Goal: Task Accomplishment & Management: Use online tool/utility

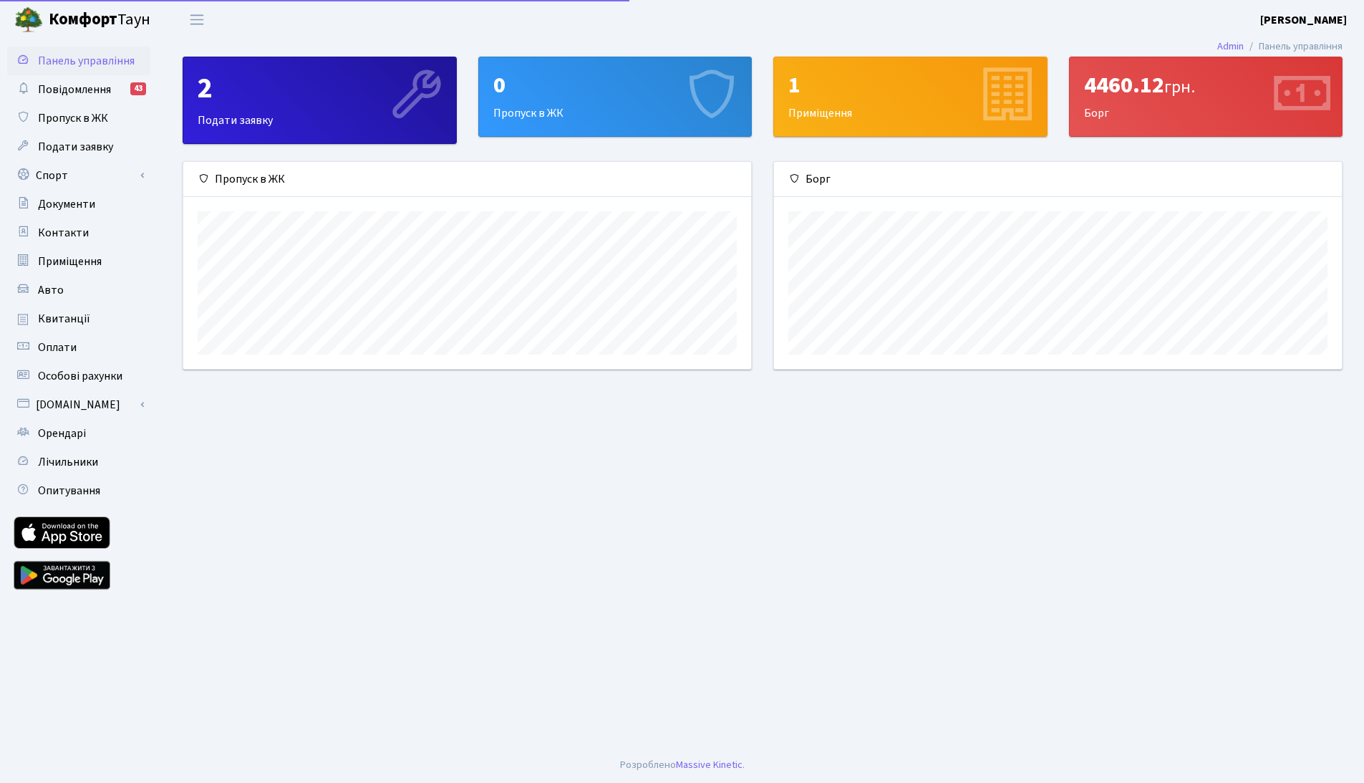
scroll to position [207, 568]
click at [70, 173] on link "Спорт" at bounding box center [78, 175] width 143 height 29
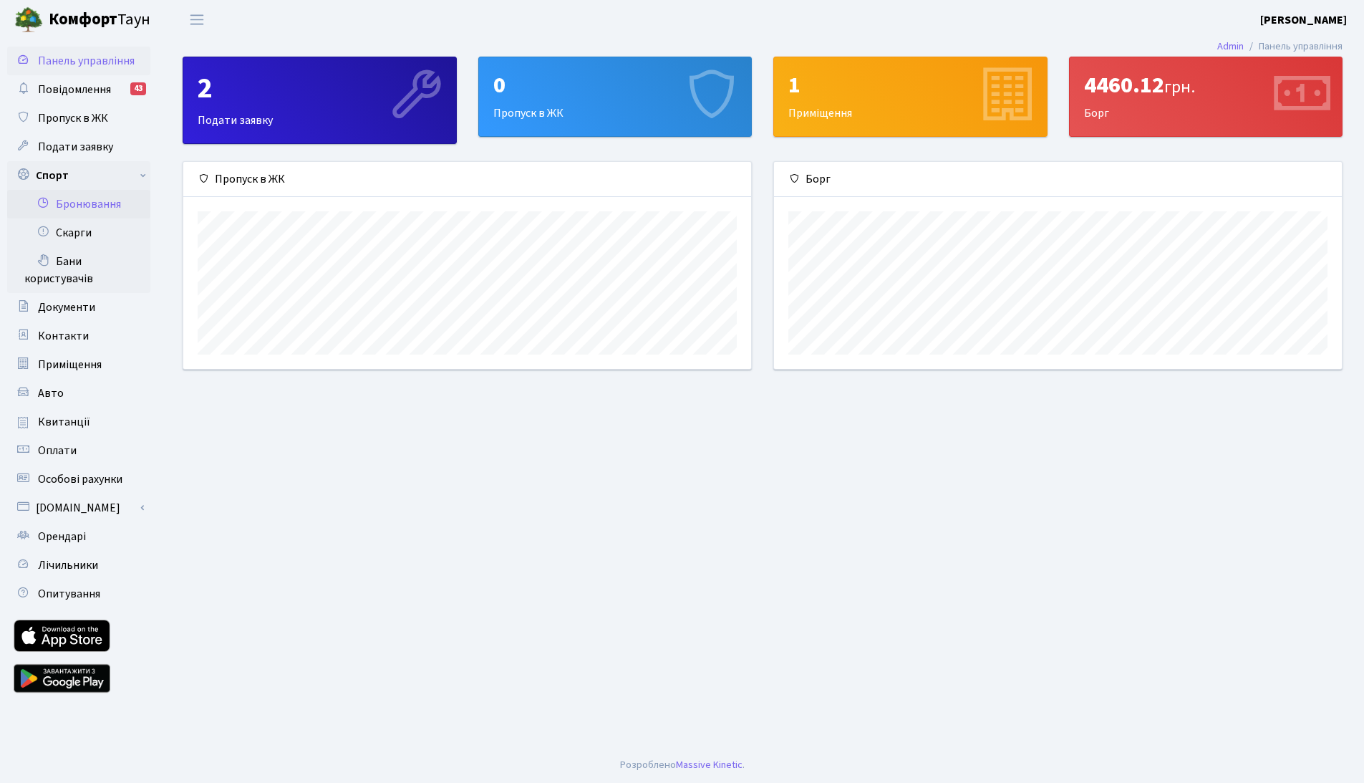
click at [83, 198] on link "Бронювання" at bounding box center [78, 204] width 143 height 29
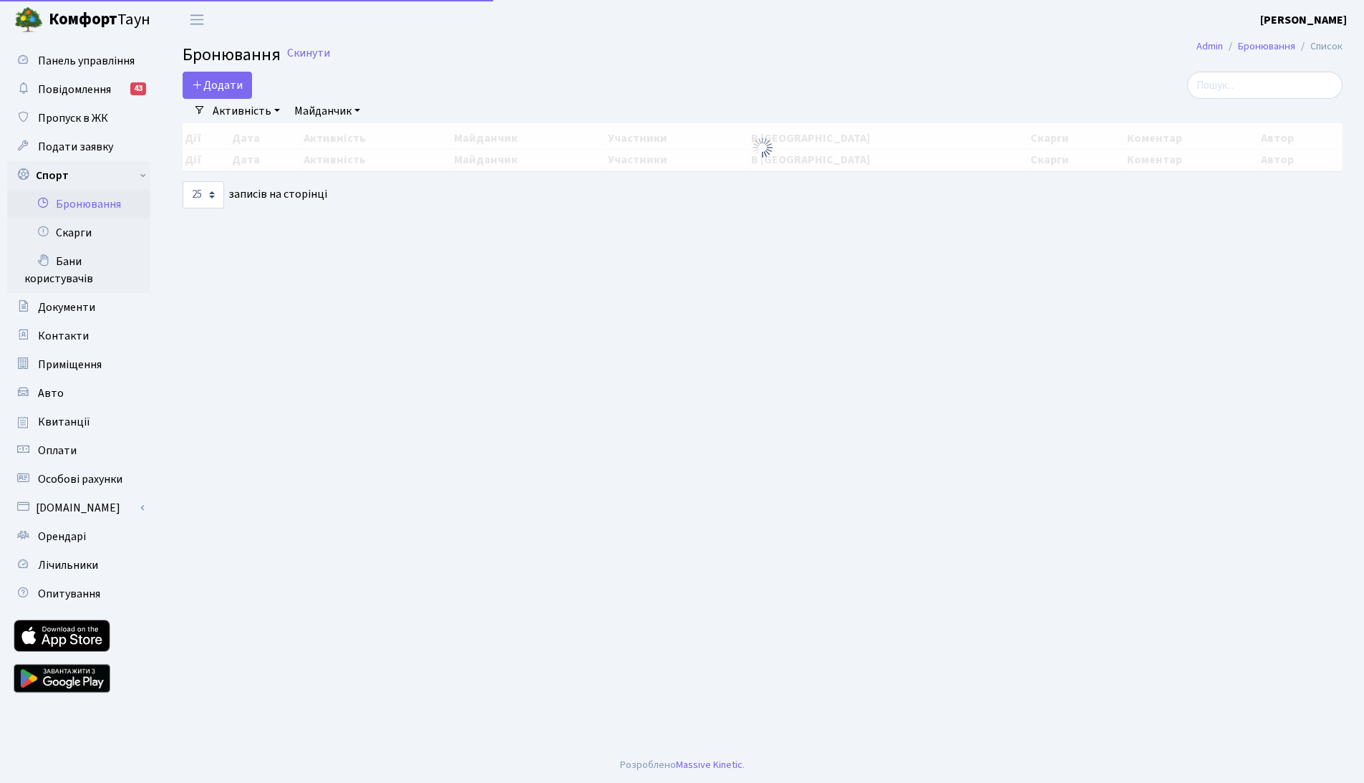
select select "25"
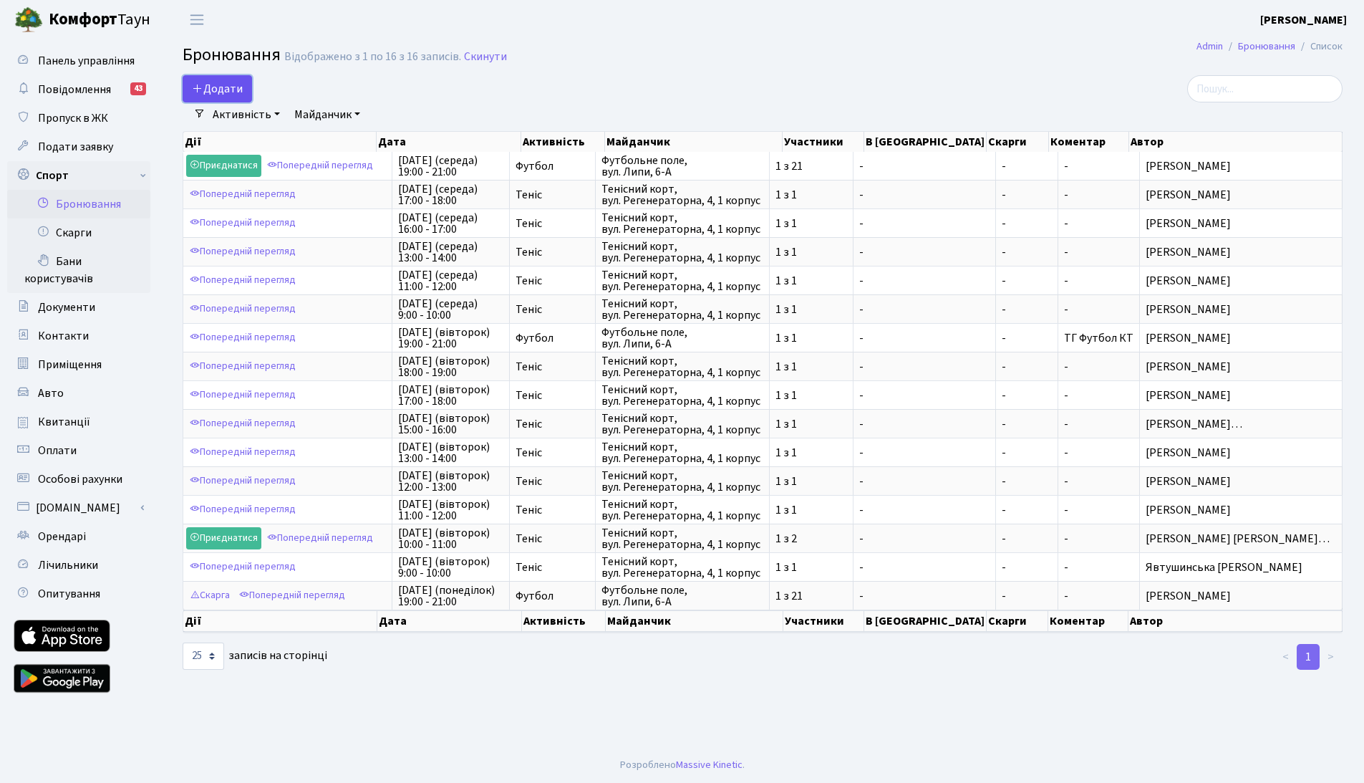
click at [205, 88] on button "Додати" at bounding box center [217, 88] width 69 height 27
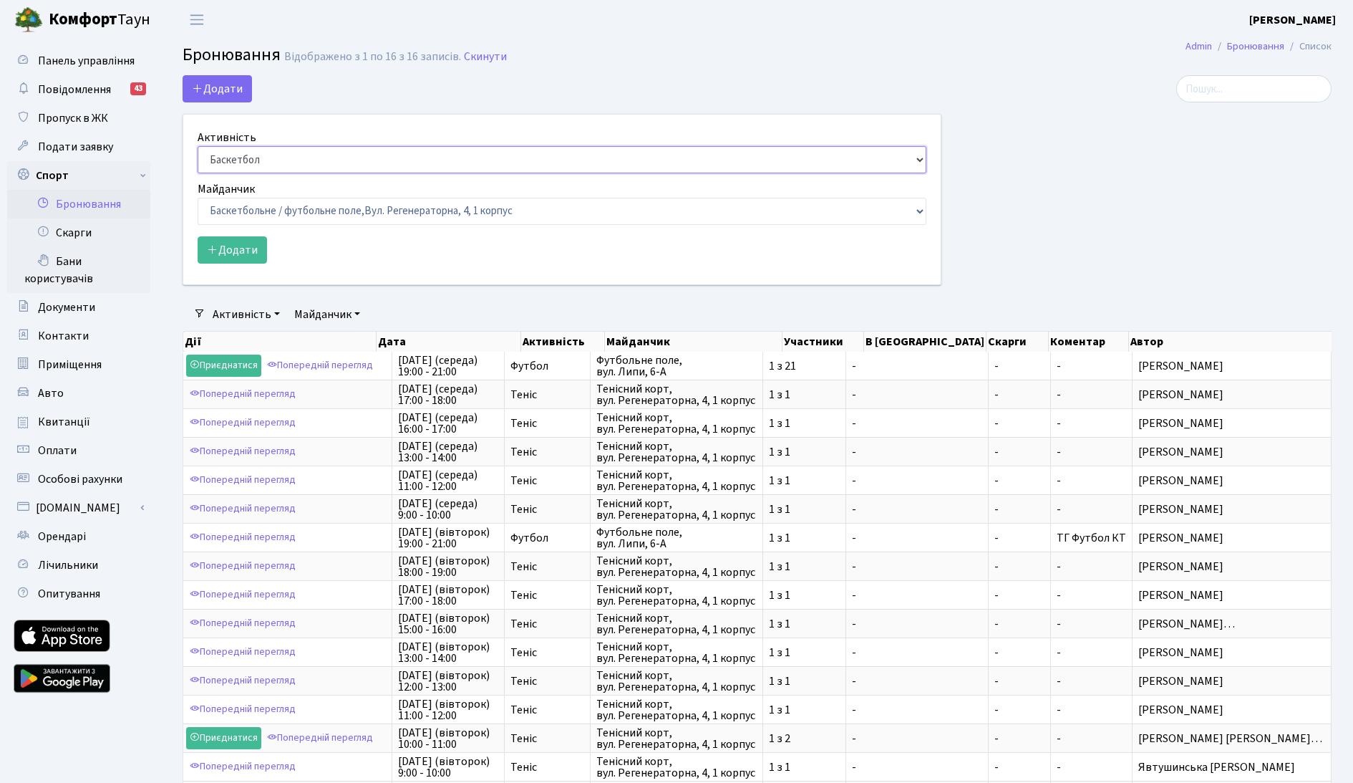
click at [290, 160] on select "Баскетбол Волейбол Йога Катання на роликах Настільний теніс [PERSON_NAME] Фітнес" at bounding box center [562, 159] width 729 height 27
select select "1"
click at [198, 146] on select "Баскетбол Волейбол Йога Катання на роликах Настільний теніс Теніс Футбол Фітнес" at bounding box center [562, 159] width 729 height 27
click at [239, 205] on select "Баскетбольне / футбольне поле, Вул. Регенераторна, 4, 1 корпус Баскетбольне пол…" at bounding box center [562, 211] width 729 height 27
select select "1"
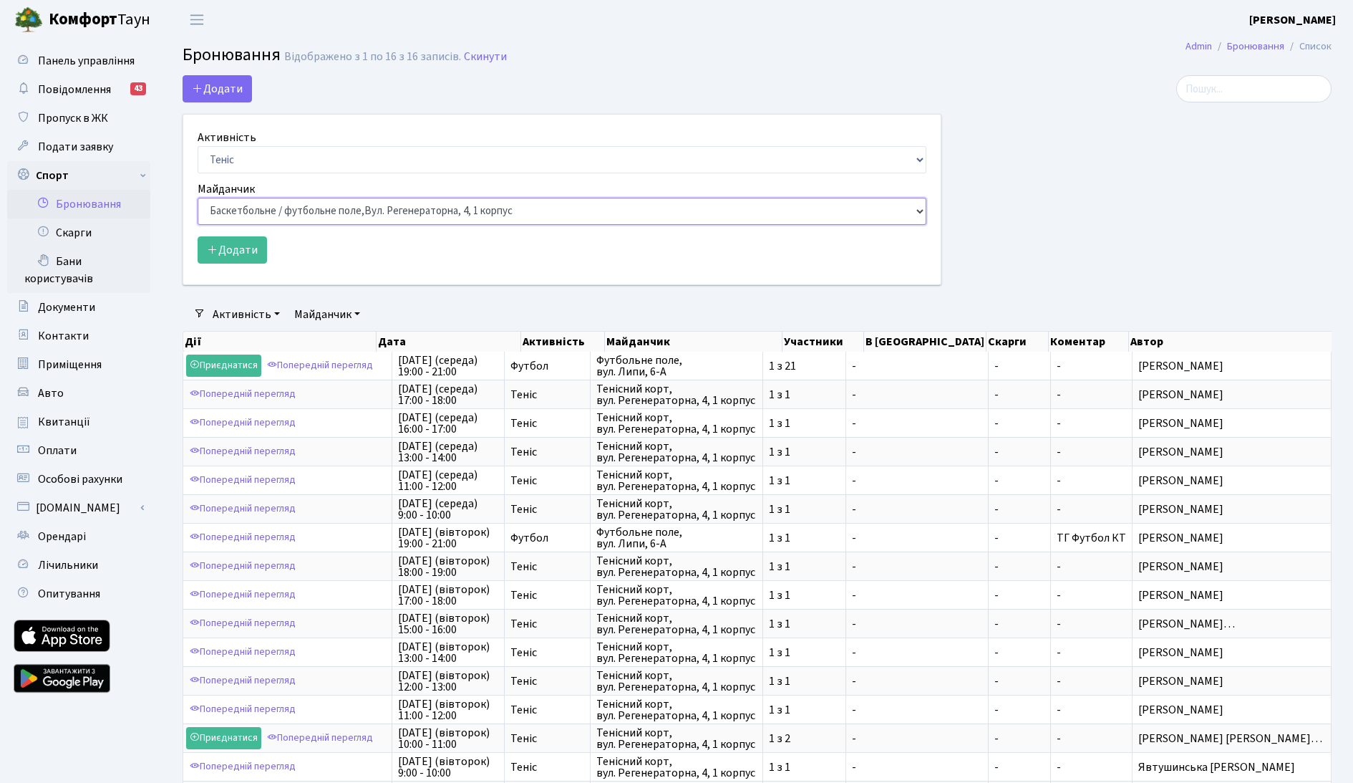
click at [198, 198] on select "Баскетбольне / футбольне поле, Вул. Регенераторна, 4, 1 корпус Баскетбольне пол…" at bounding box center [562, 211] width 729 height 27
click at [239, 256] on button "Додати" at bounding box center [232, 249] width 69 height 27
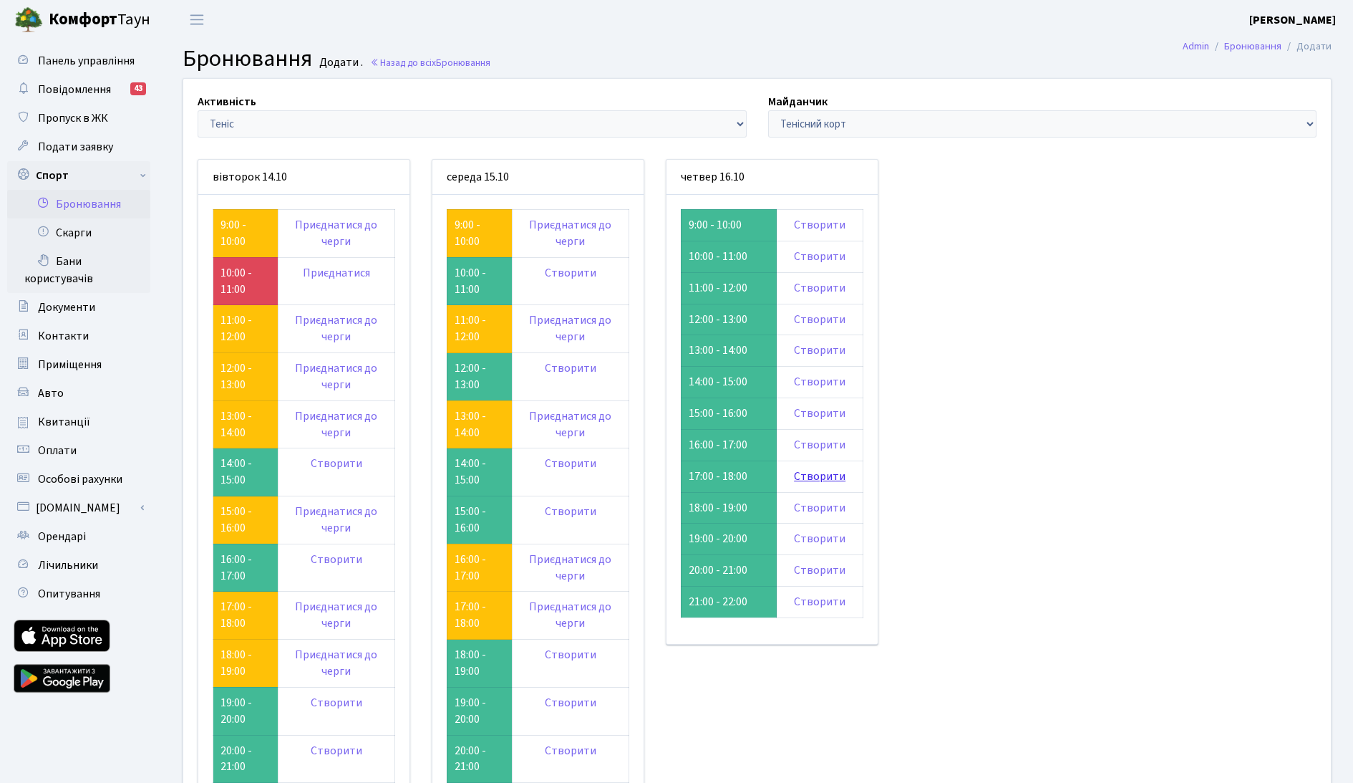
click at [808, 473] on link "Створити" at bounding box center [820, 476] width 52 height 16
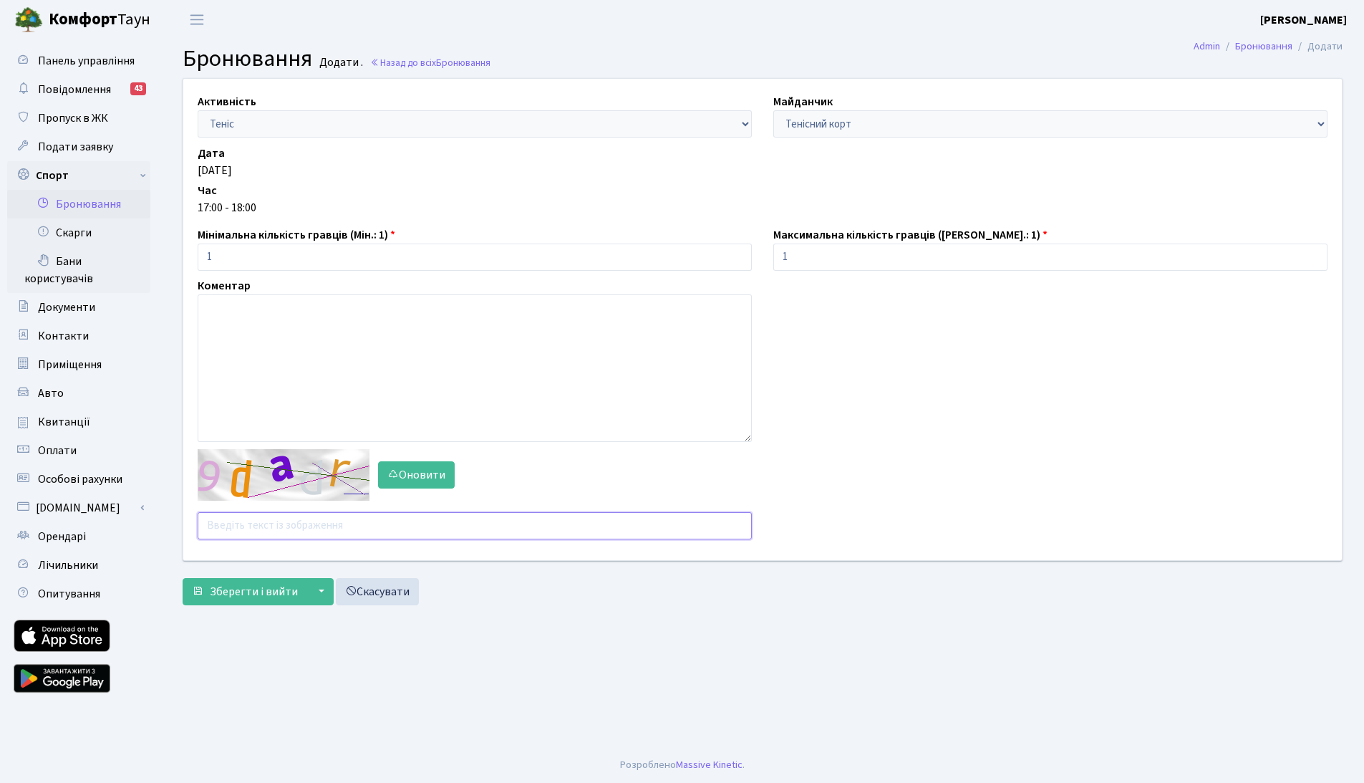
click at [238, 526] on input "text" at bounding box center [475, 525] width 554 height 27
type input "h4nag"
click at [183, 578] on button "Зберегти і вийти" at bounding box center [245, 591] width 125 height 27
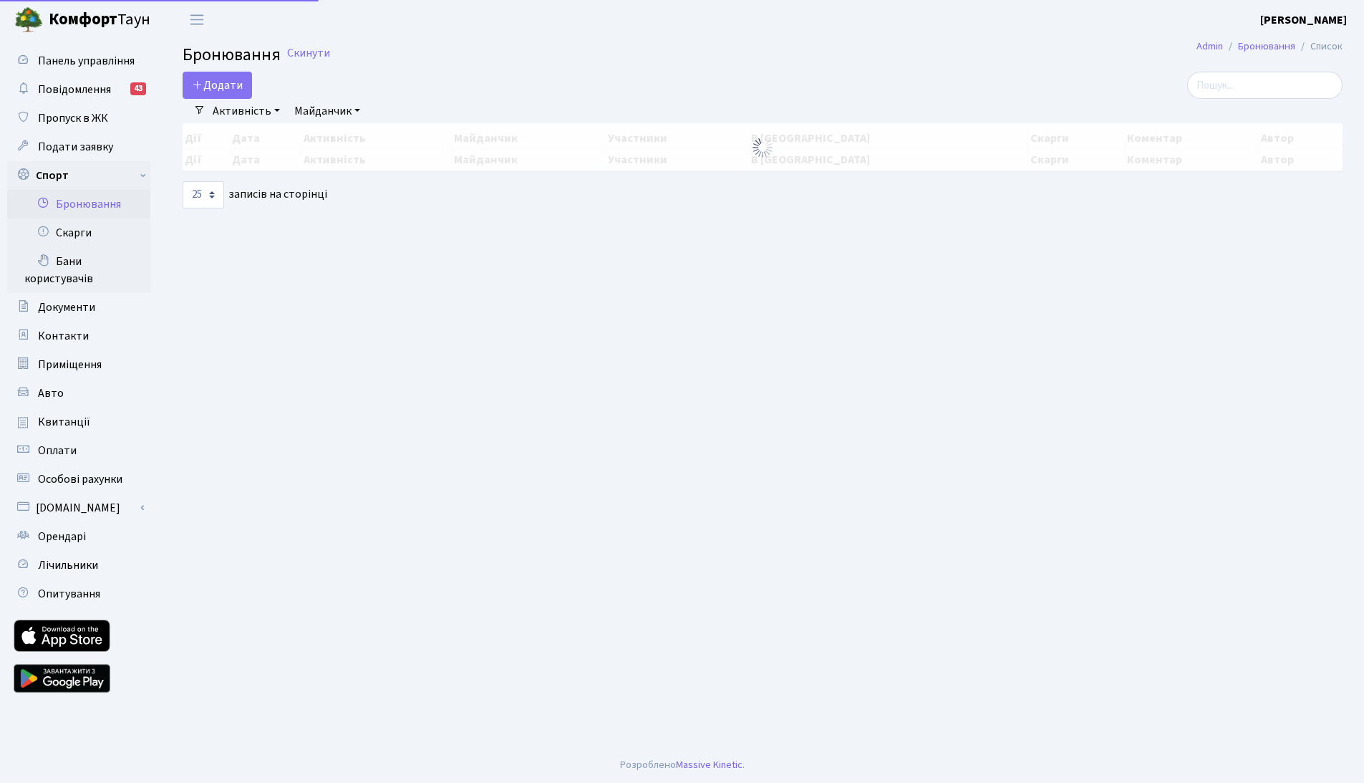
select select "25"
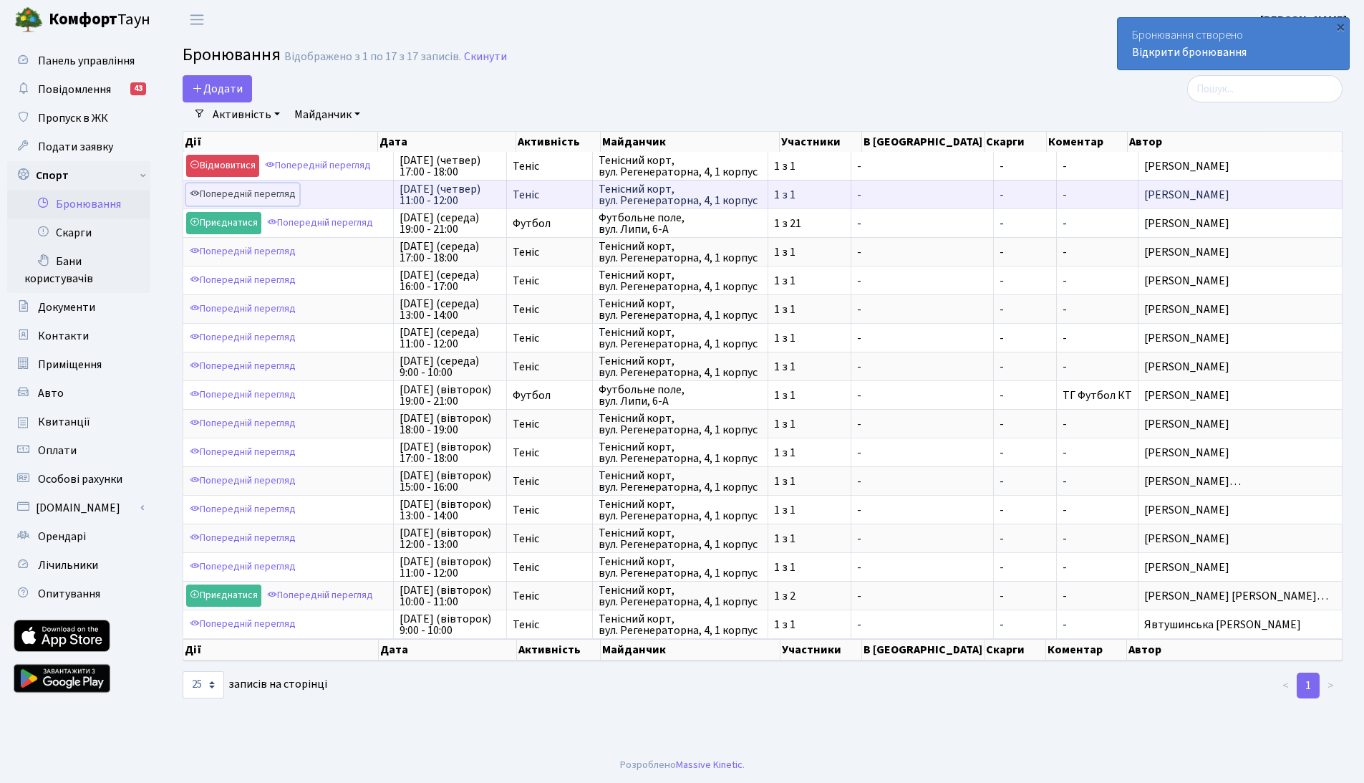
click at [249, 194] on link "Попередній перегляд" at bounding box center [242, 194] width 113 height 22
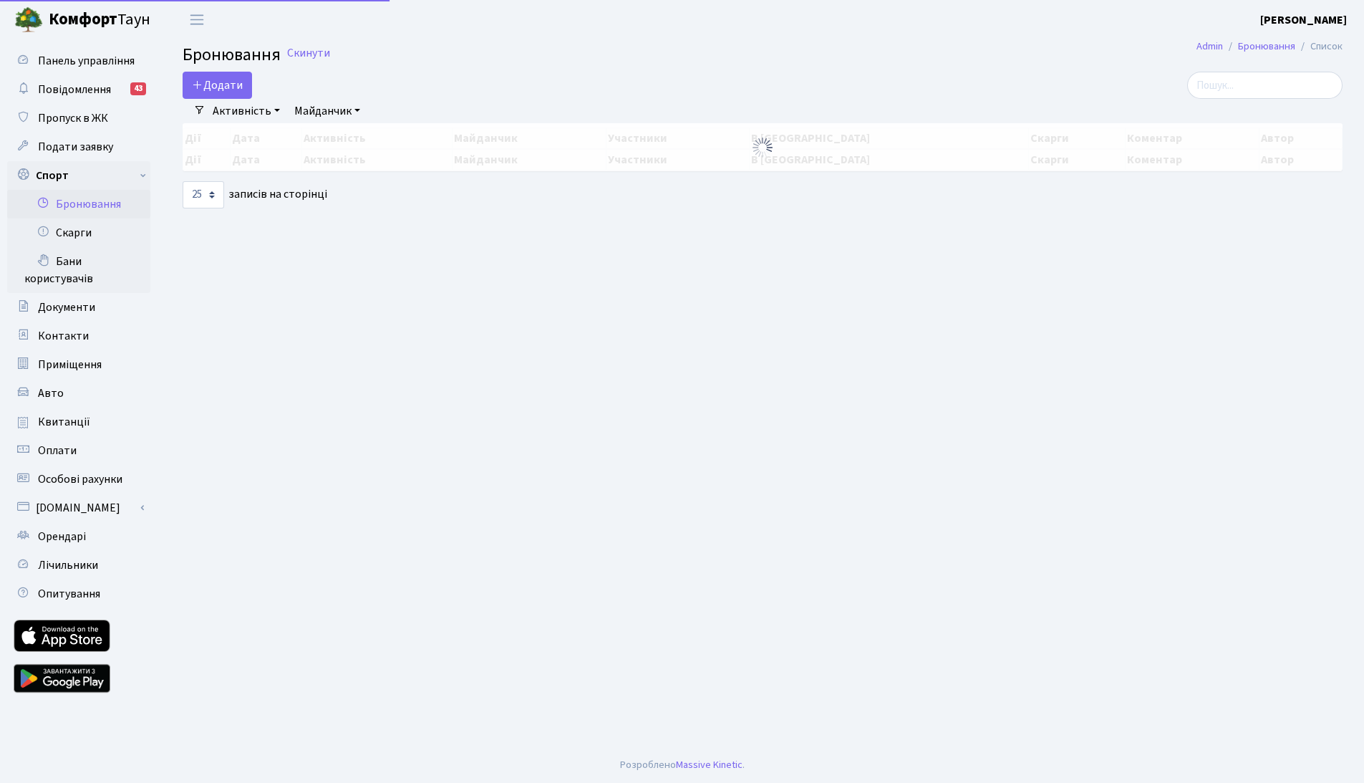
select select "25"
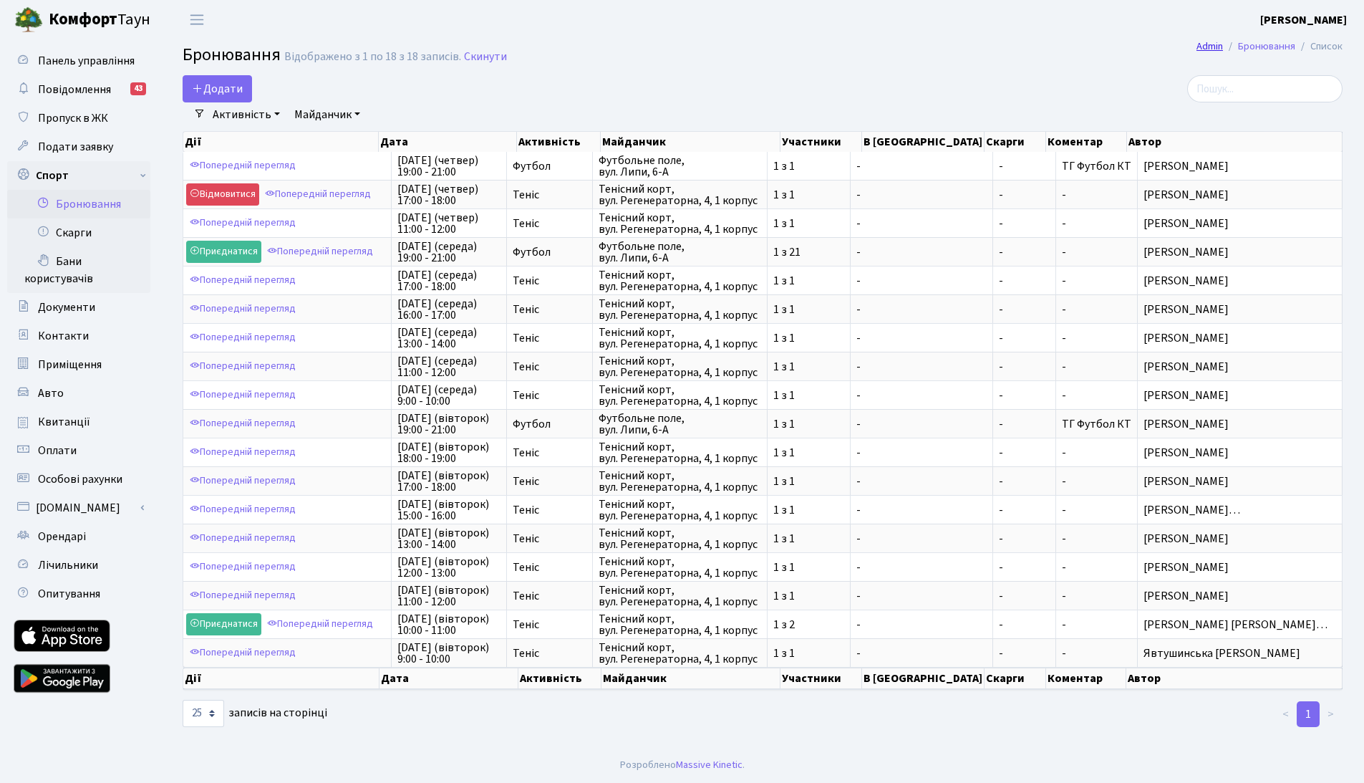
drag, startPoint x: 1189, startPoint y: 54, endPoint x: 1197, endPoint y: 46, distance: 11.7
click at [1192, 52] on nav "Admin Бронювання Список" at bounding box center [1269, 47] width 189 height 30
